Goal: Find specific page/section: Find specific page/section

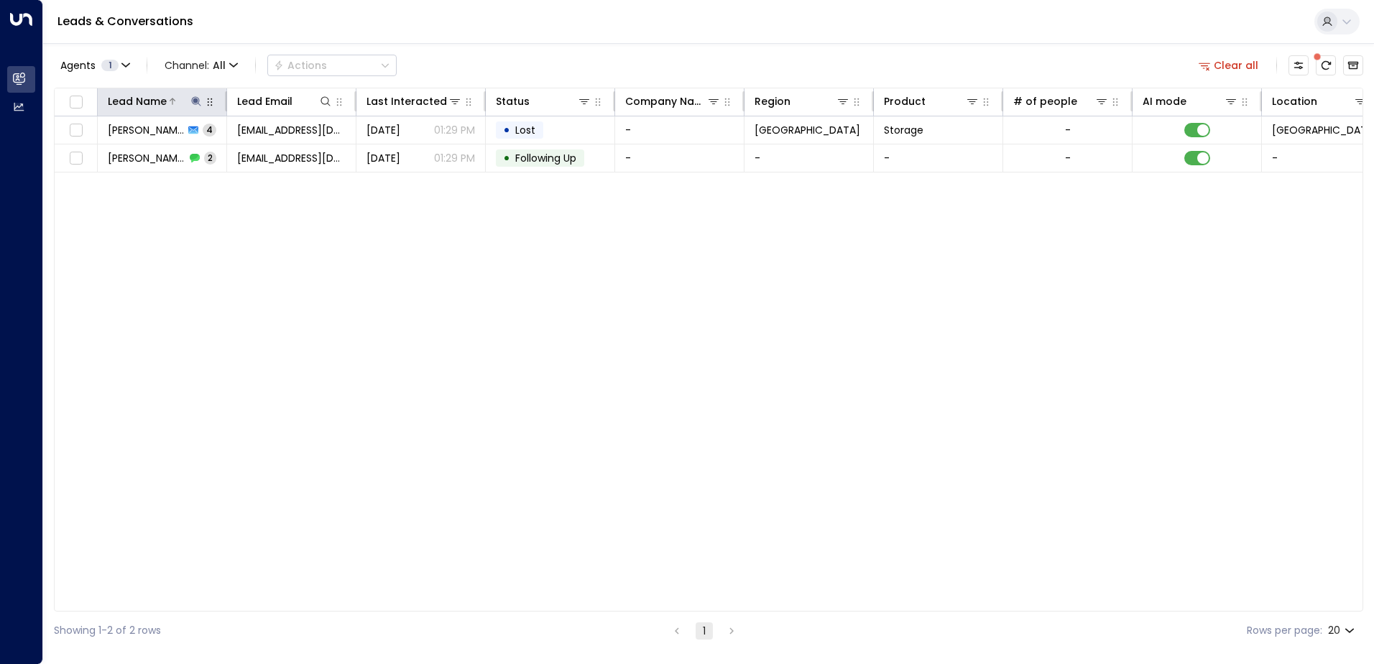
click at [191, 98] on icon at bounding box center [195, 101] width 11 height 11
drag, startPoint x: 206, startPoint y: 157, endPoint x: 101, endPoint y: 157, distance: 104.2
click at [101, 157] on input "**********" at bounding box center [187, 153] width 180 height 27
type input "**********"
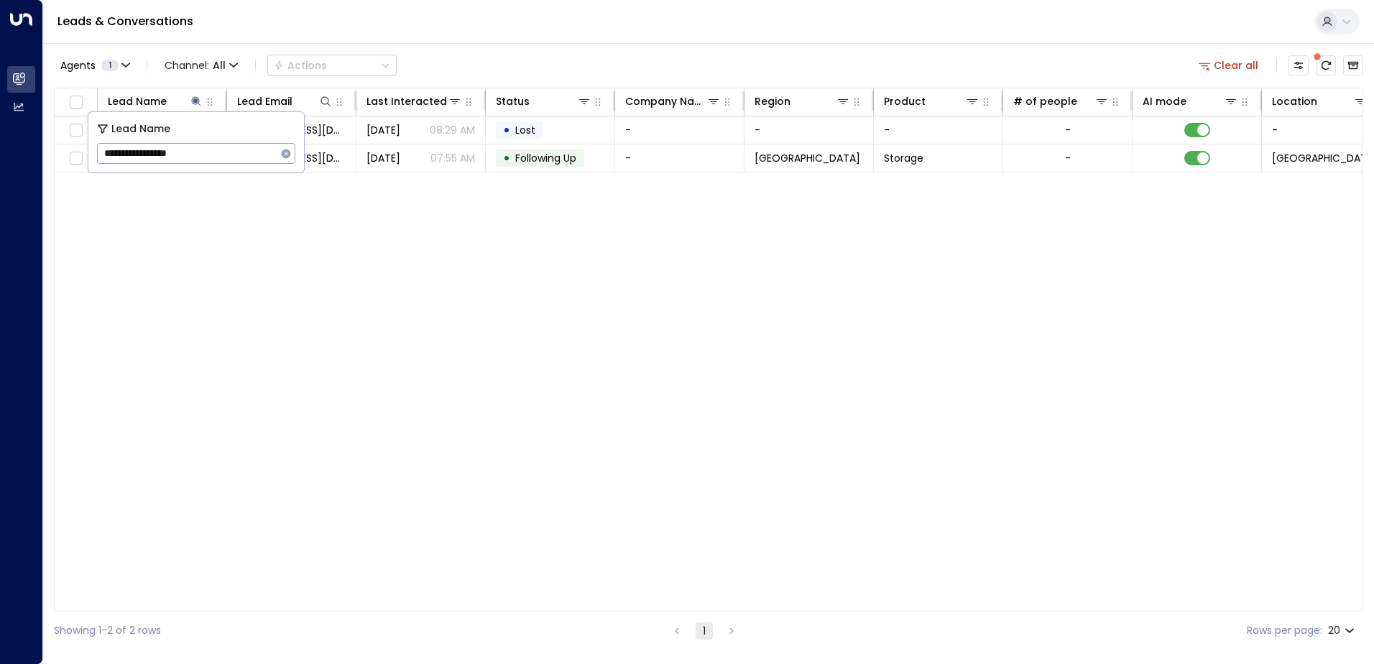
click at [442, 59] on div "Agents 1 Channel: All Actions Clear all" at bounding box center [708, 65] width 1309 height 30
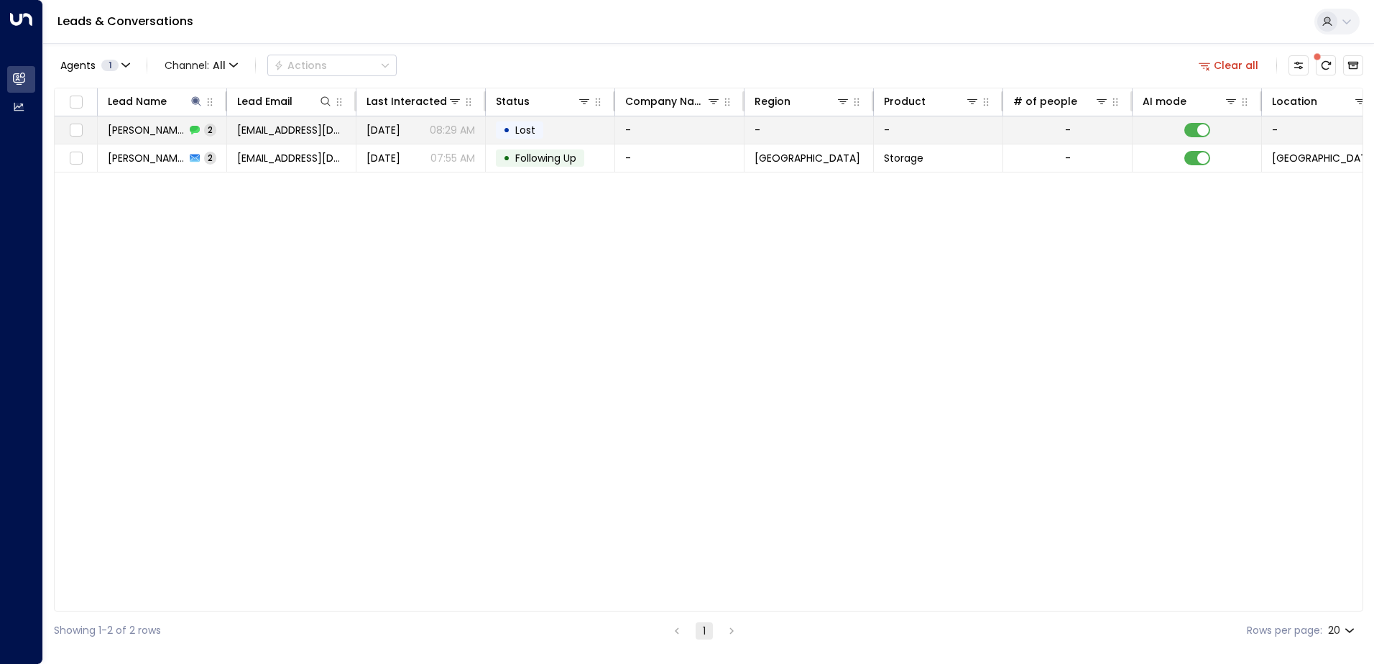
click at [159, 123] on span "[PERSON_NAME]" at bounding box center [147, 130] width 78 height 14
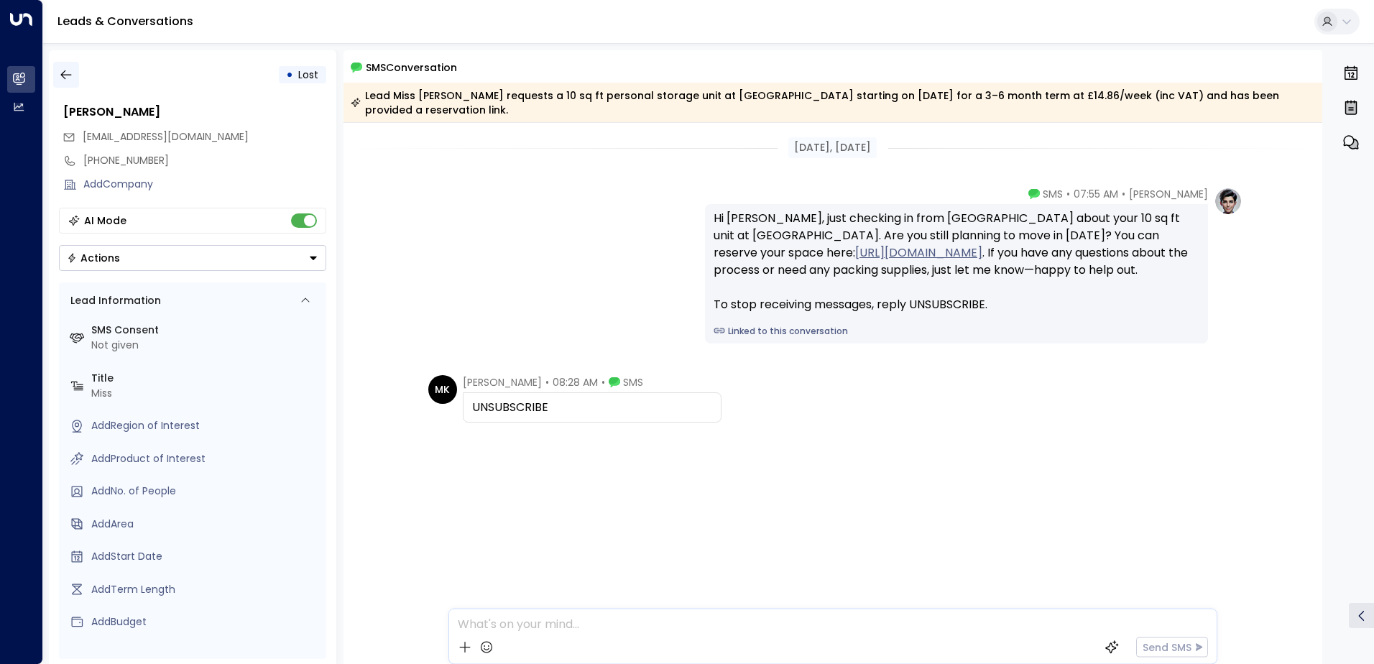
click at [66, 78] on icon "button" at bounding box center [66, 75] width 14 height 14
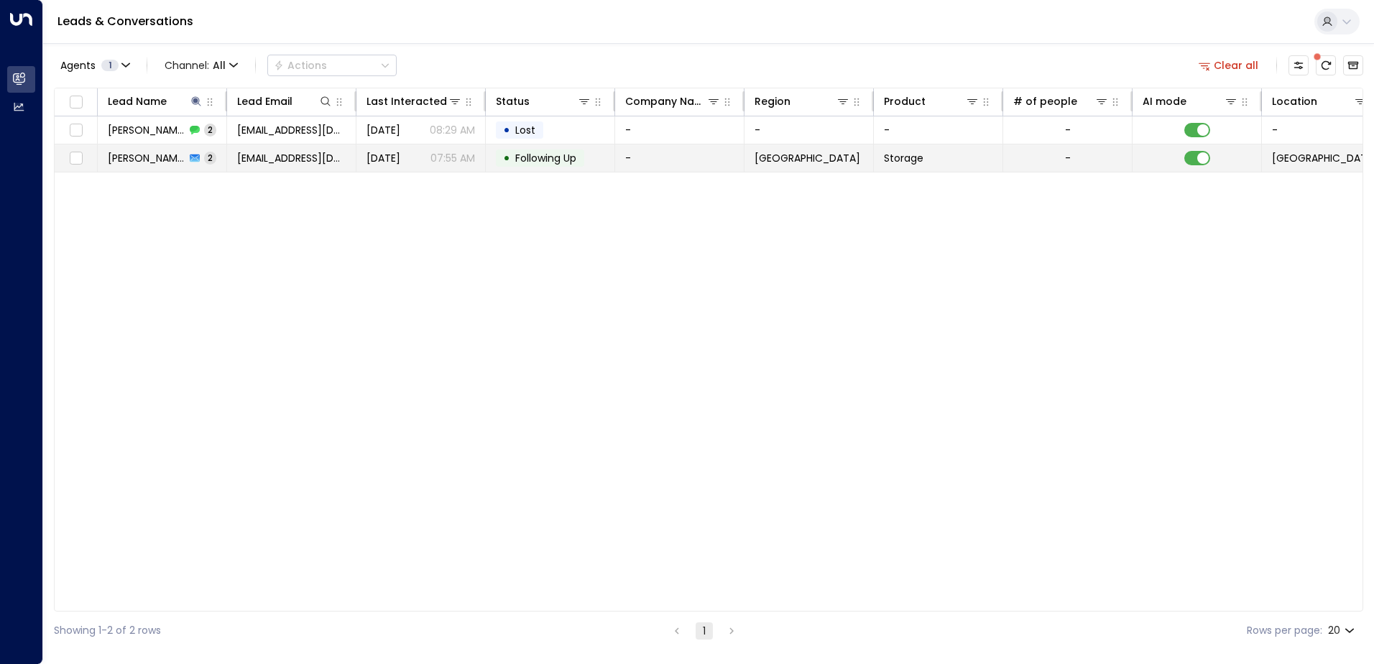
click at [164, 147] on td "[PERSON_NAME] 2" at bounding box center [162, 157] width 129 height 27
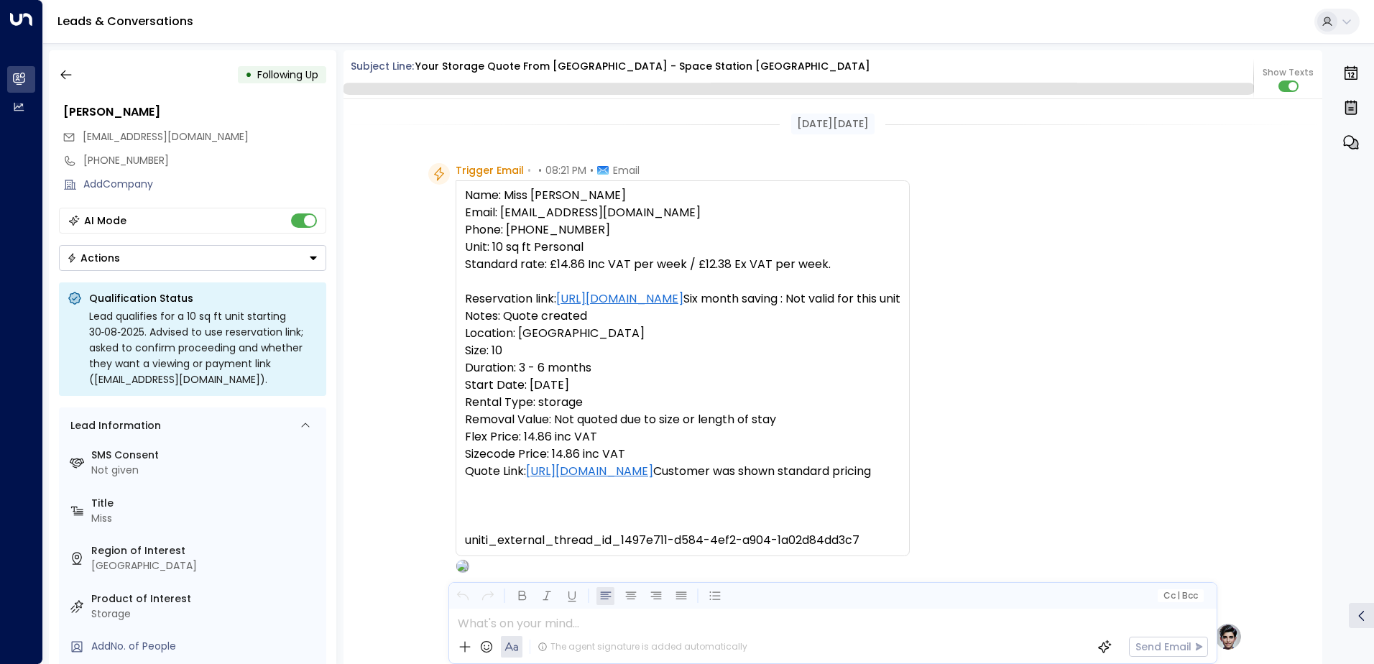
scroll to position [1345, 0]
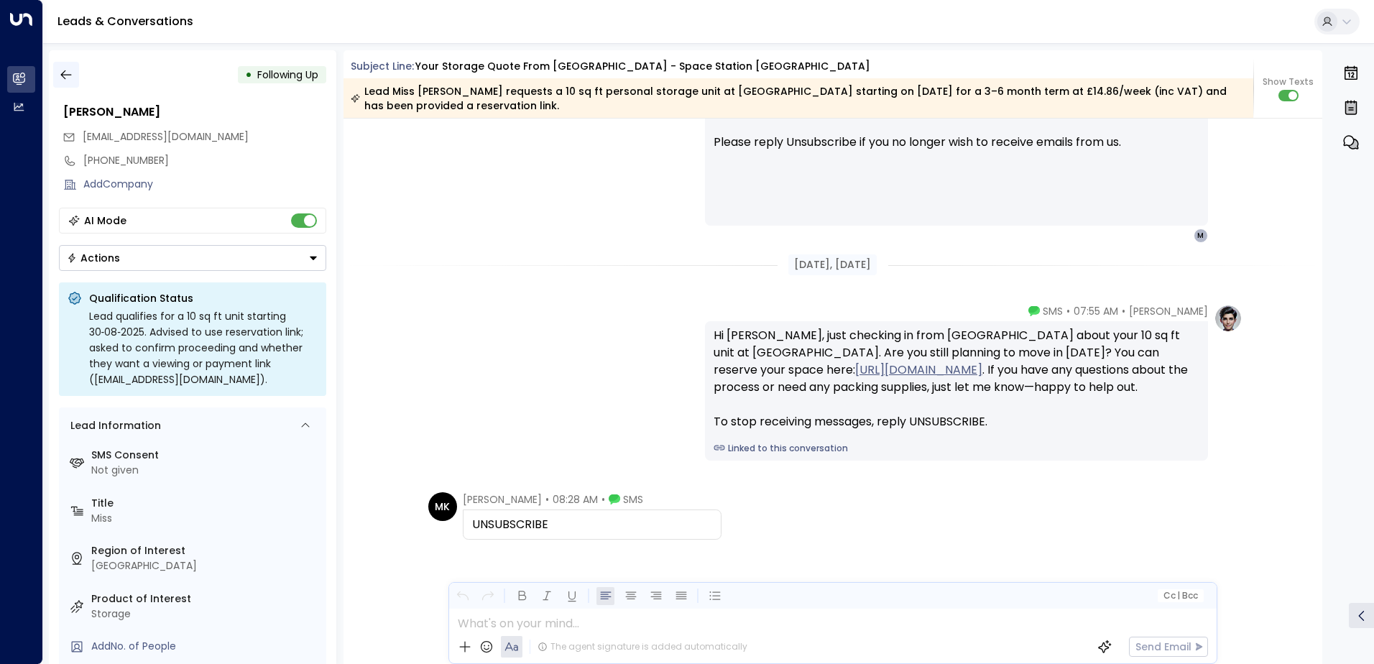
click at [70, 74] on icon "button" at bounding box center [66, 75] width 14 height 14
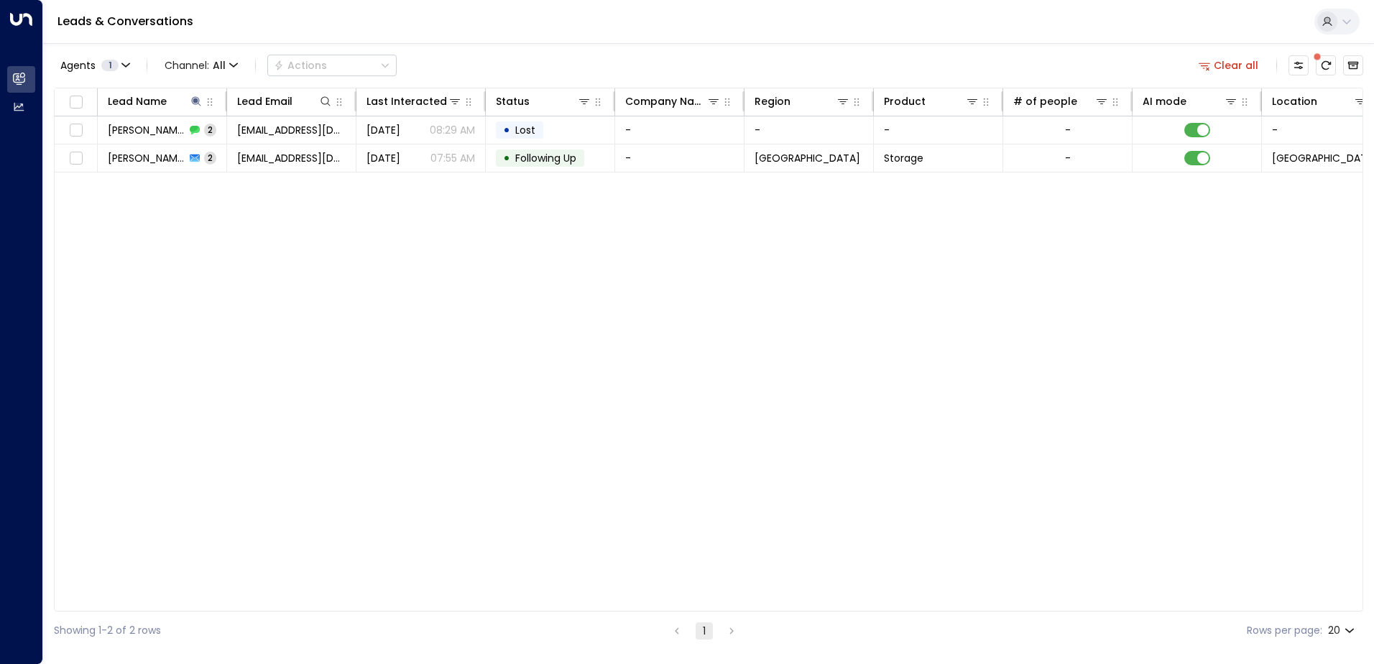
click at [525, 364] on div "Lead Name Lead Email Last Interacted Status Company Name Region Product # of pe…" at bounding box center [708, 350] width 1309 height 524
